Goal: Information Seeking & Learning: Understand process/instructions

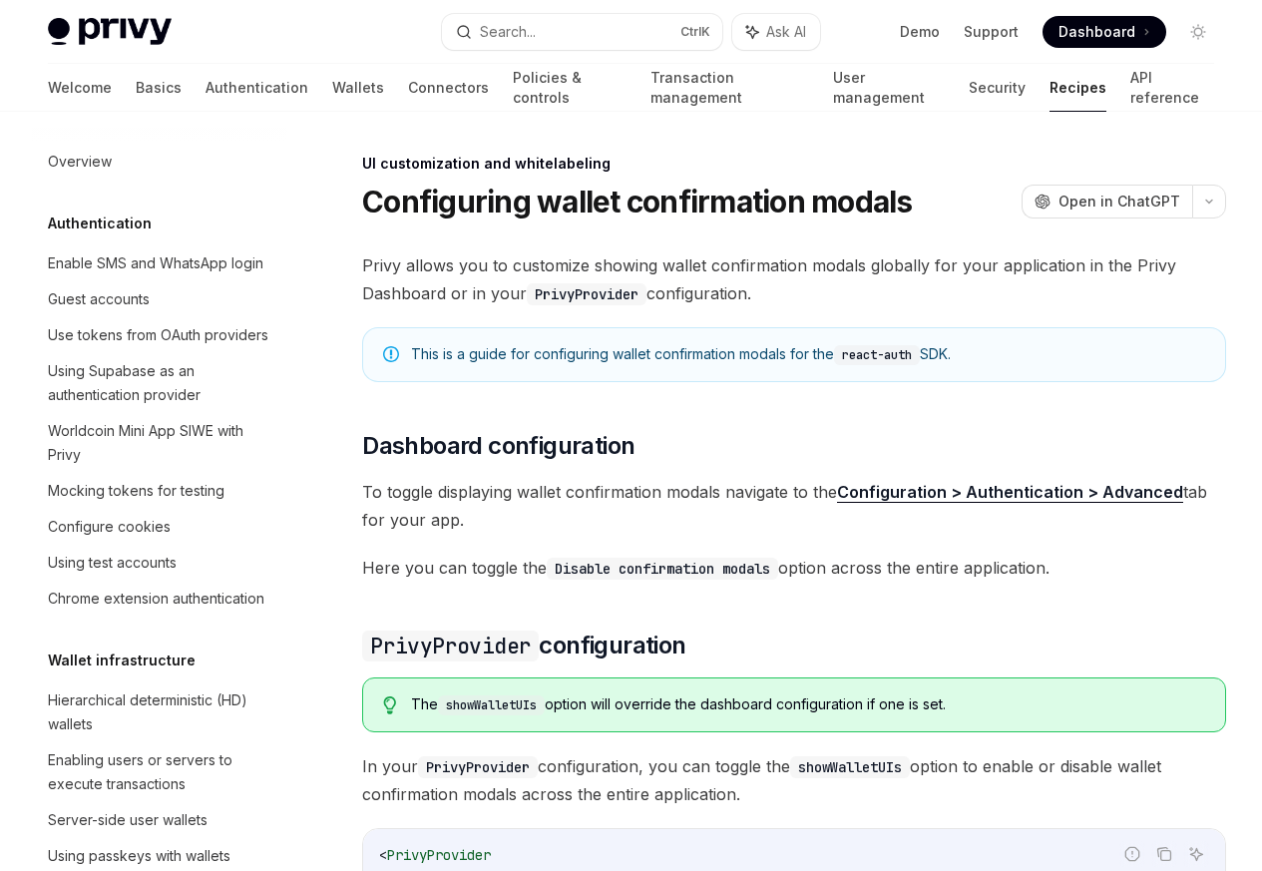
scroll to position [873, 0]
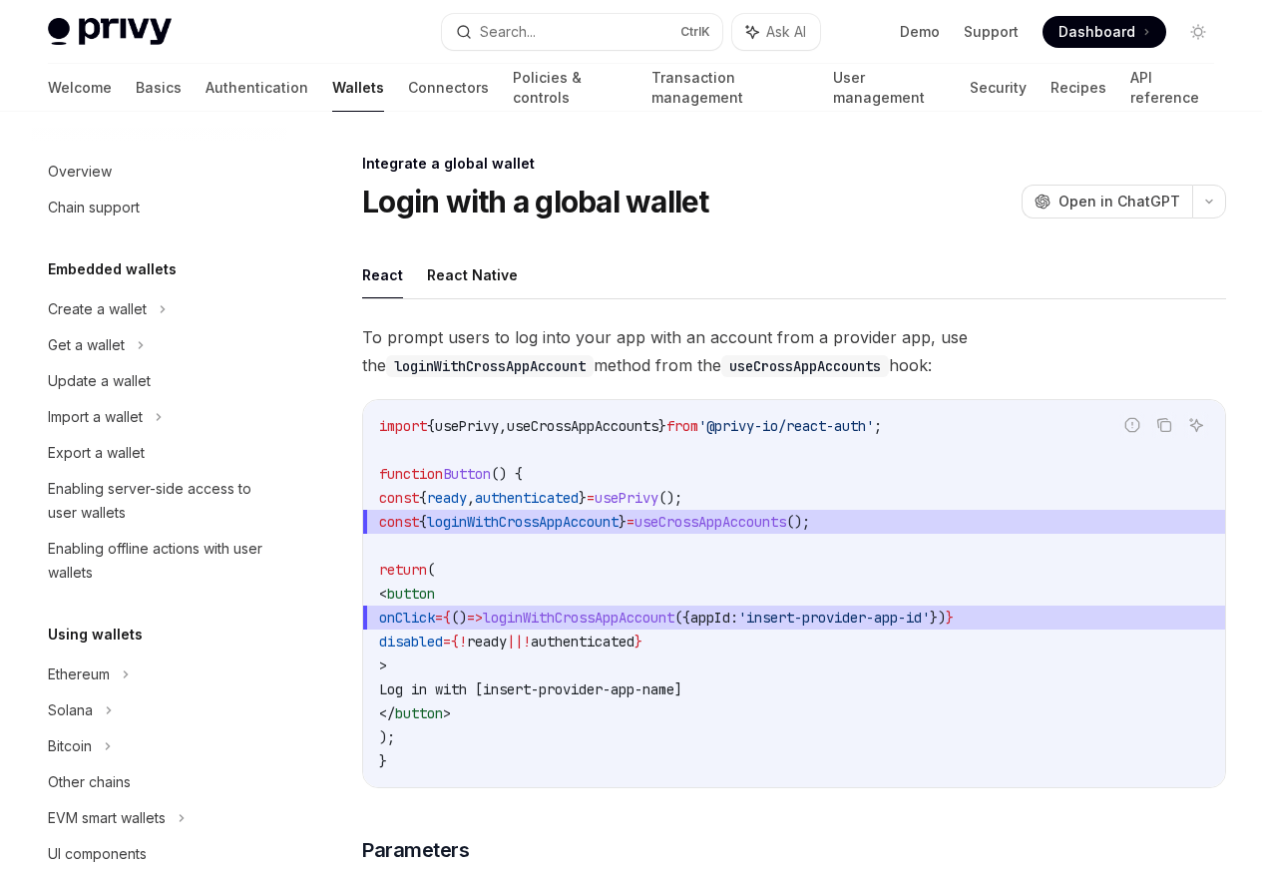
scroll to position [1093, 0]
